Goal: Find contact information: Find contact information

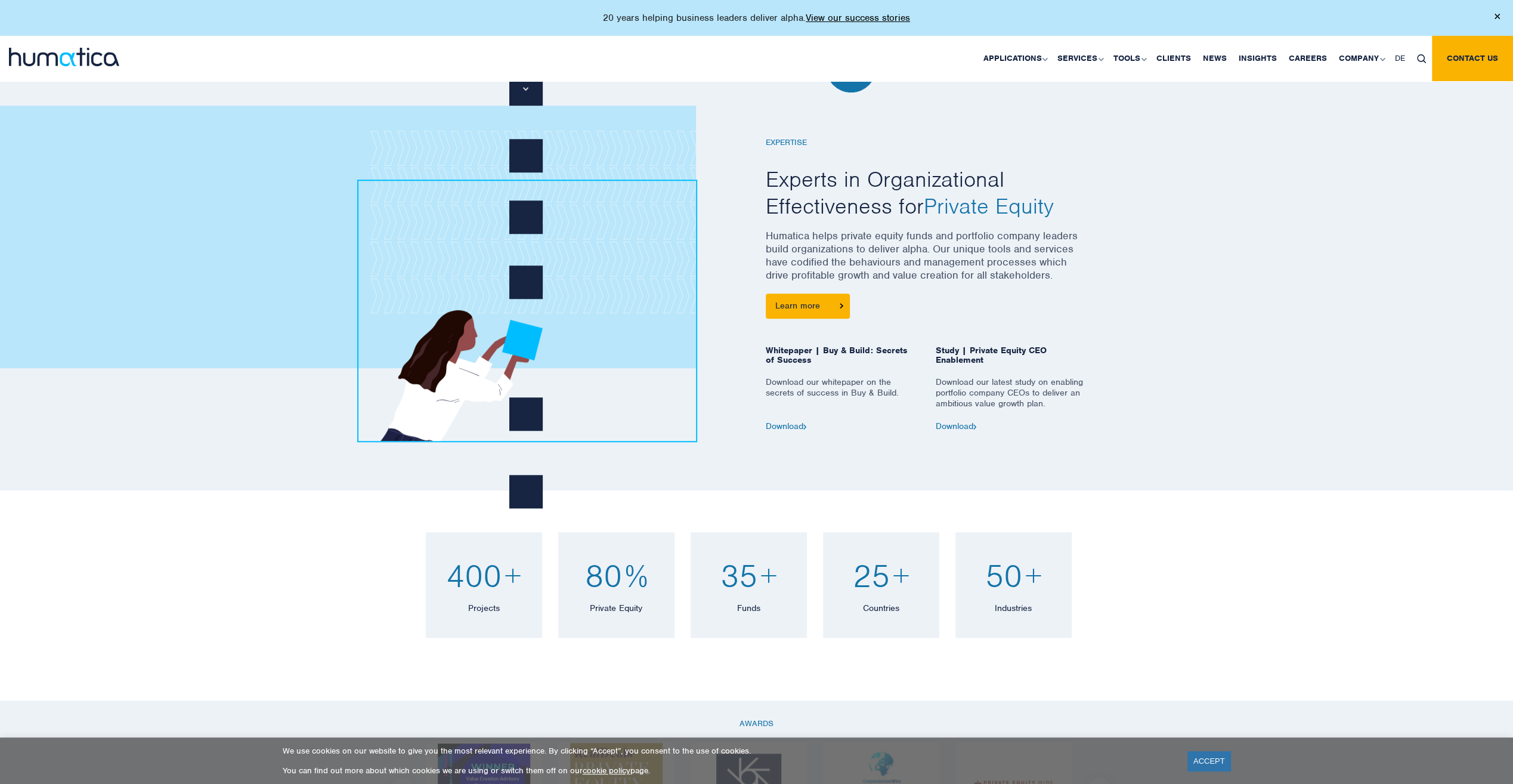
scroll to position [750, 0]
click at [1335, 103] on link "About Humatica" at bounding box center [1362, 102] width 148 height 28
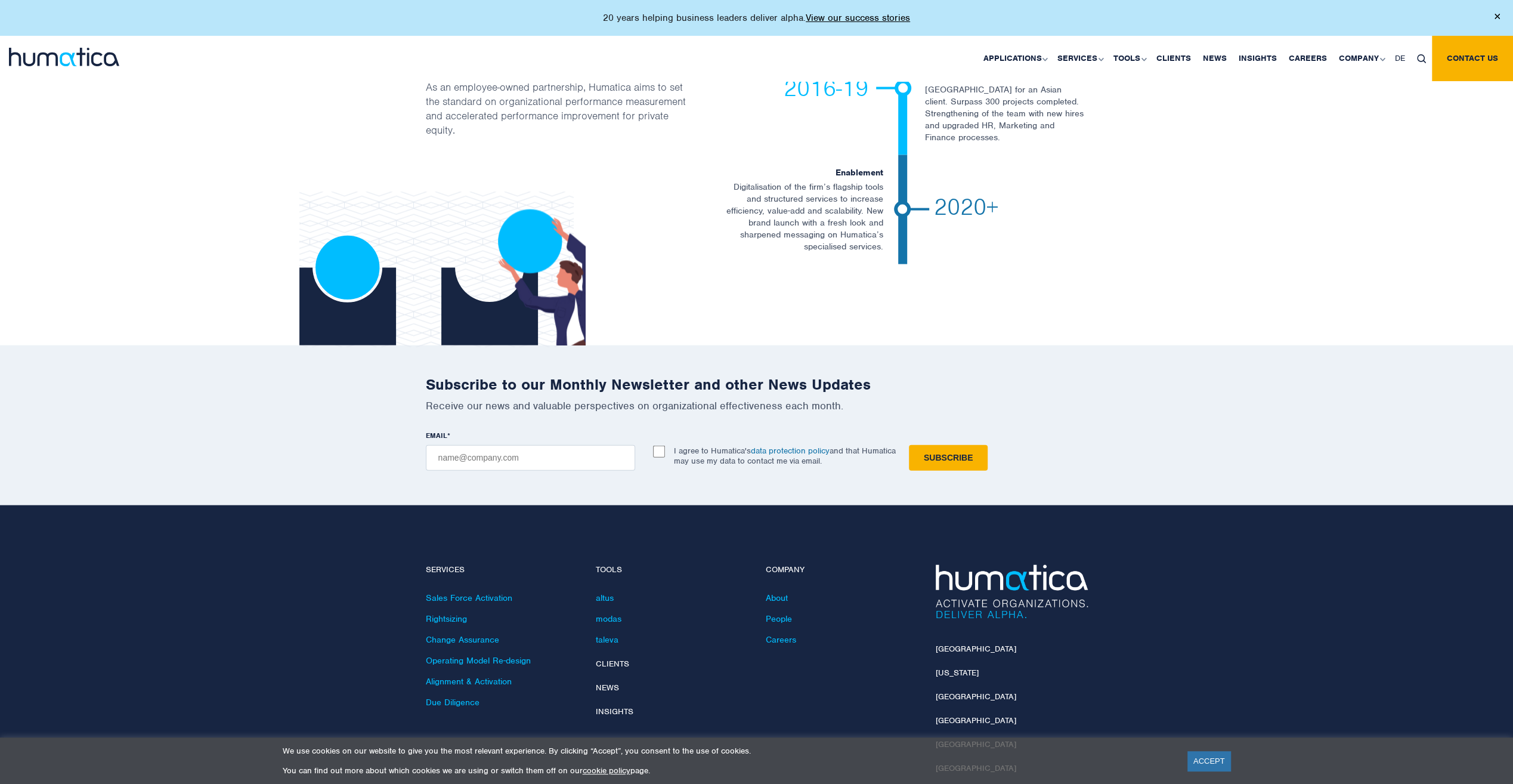
scroll to position [2545, 0]
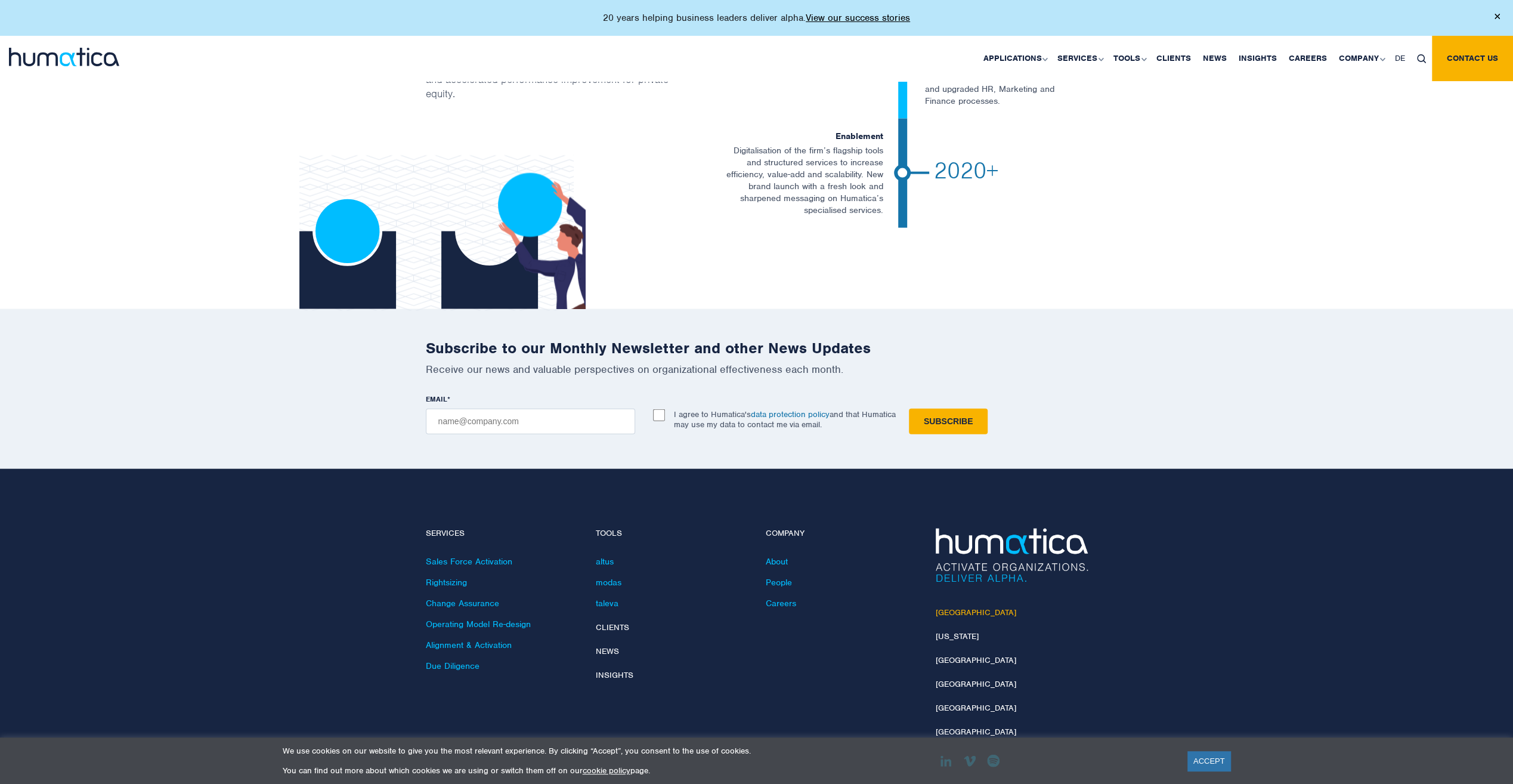
click at [957, 608] on link "[GEOGRAPHIC_DATA]" at bounding box center [976, 612] width 81 height 10
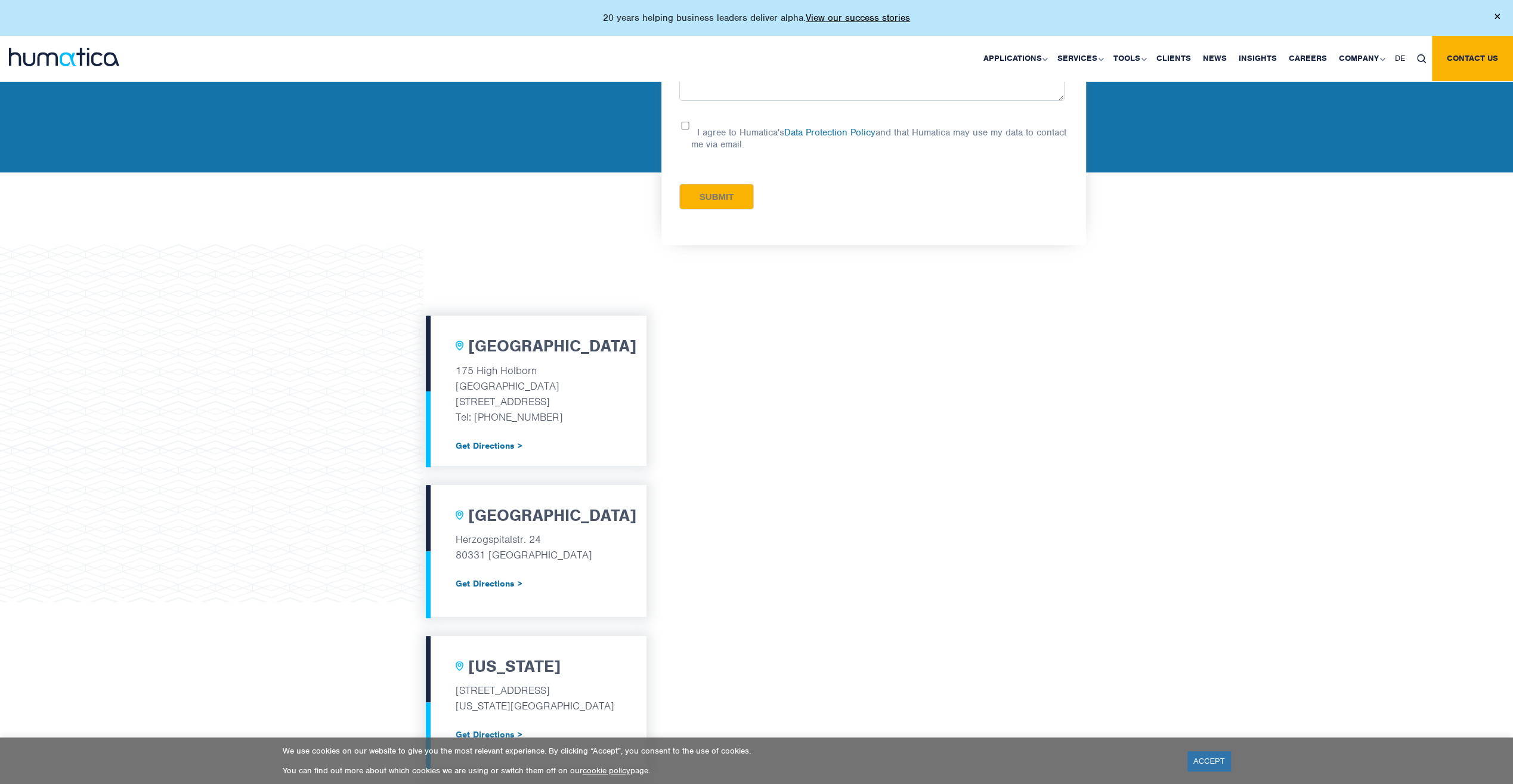
scroll to position [206, 0]
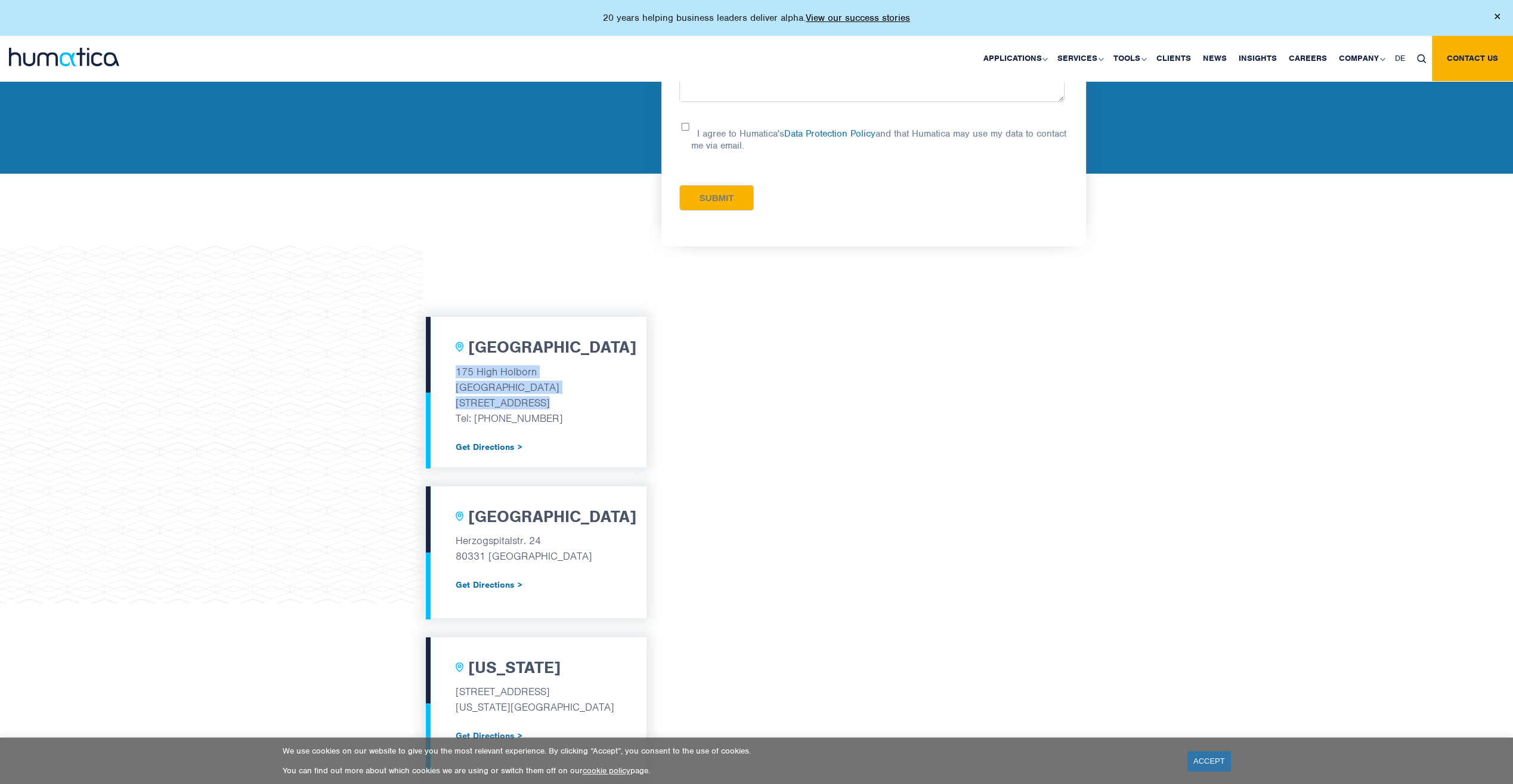
drag, startPoint x: 457, startPoint y: 371, endPoint x: 554, endPoint y: 398, distance: 100.7
click at [554, 398] on div "London 175 High Holborn Tottenham Court Road London, WC1V 7AA Tel: +44 (0) 7480…" at bounding box center [536, 391] width 221 height 150
copy div "175 High Holborn Tottenham Court Road London, WC1V 7AA"
